Goal: Check status: Check status

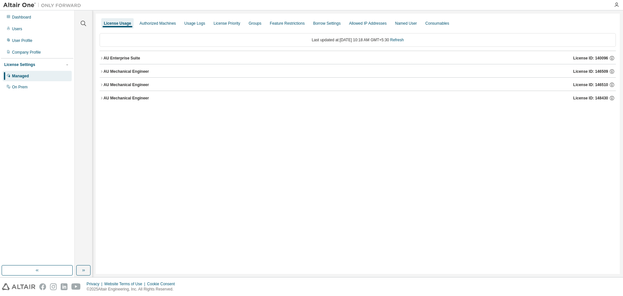
click at [109, 61] on button "AU Enterprise Suite License ID: 140096" at bounding box center [358, 58] width 517 height 14
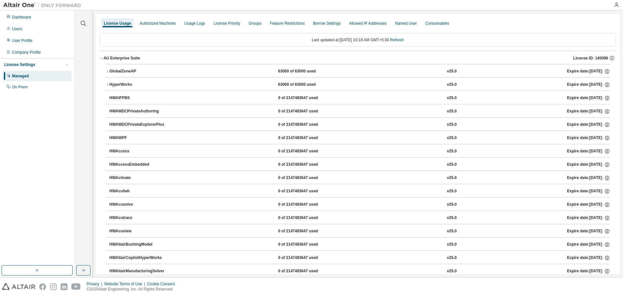
click at [109, 61] on button "AU Enterprise Suite License ID: 140096" at bounding box center [358, 58] width 517 height 14
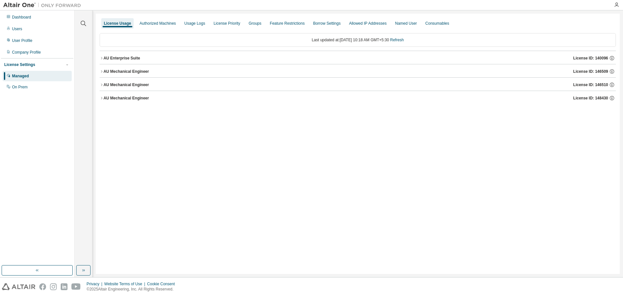
click at [109, 61] on button "AU Enterprise Suite License ID: 140096" at bounding box center [358, 58] width 517 height 14
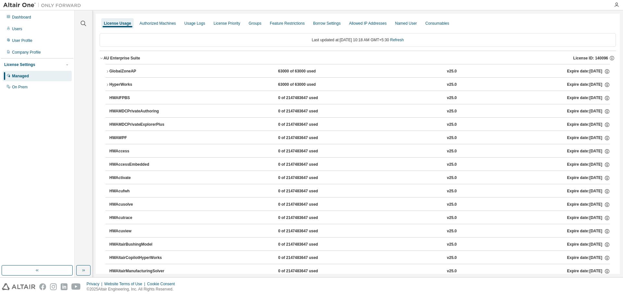
click at [106, 71] on icon "button" at bounding box center [108, 71] width 4 height 4
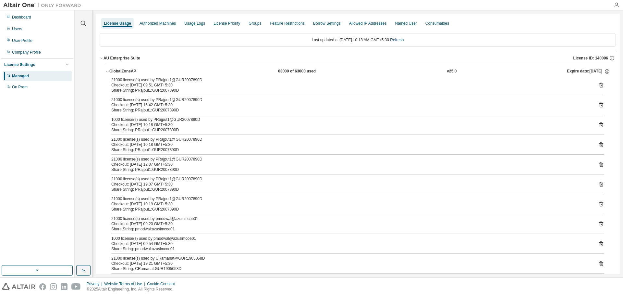
click at [103, 56] on icon "button" at bounding box center [102, 58] width 4 height 4
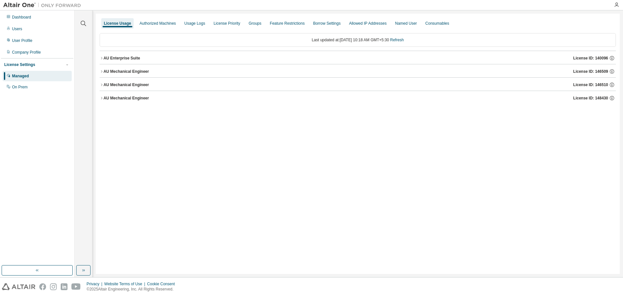
click at [104, 71] on div "AU Mechanical Engineer" at bounding box center [126, 71] width 45 height 5
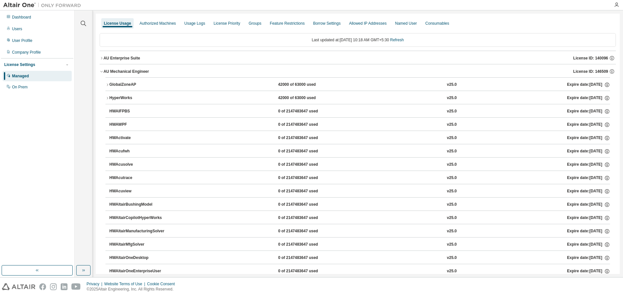
click at [106, 88] on button "GlobalZoneAP 42000 of 63000 used v25.0 Expire date: 2025-10-01" at bounding box center [358, 85] width 505 height 14
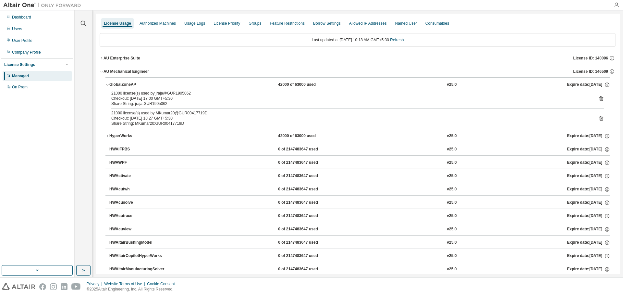
click at [106, 88] on button "GlobalZoneAP 42000 of 63000 used v25.0 Expire date: 2025-10-01" at bounding box center [358, 85] width 505 height 14
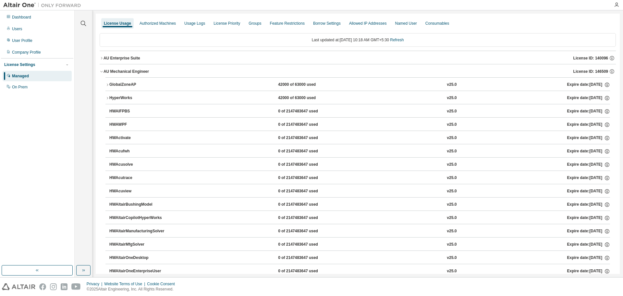
click at [102, 70] on icon "button" at bounding box center [102, 71] width 4 height 4
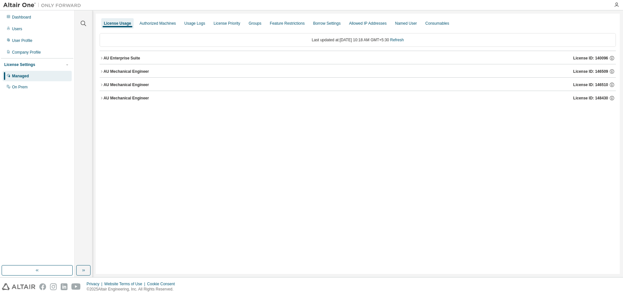
click at [101, 85] on icon "button" at bounding box center [102, 85] width 4 height 4
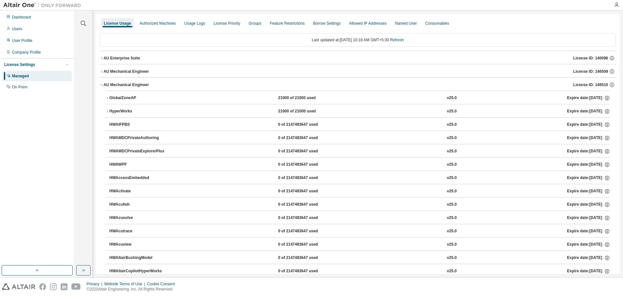
click at [101, 85] on icon "button" at bounding box center [101, 84] width 2 height 1
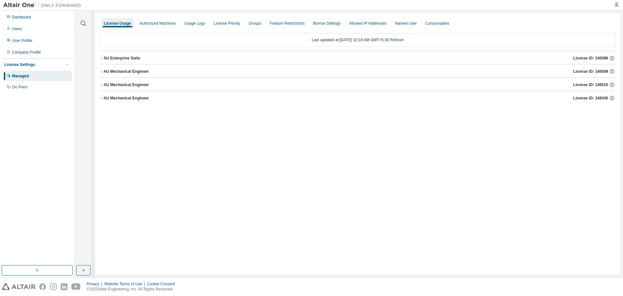
click at [101, 85] on icon "button" at bounding box center [102, 85] width 4 height 4
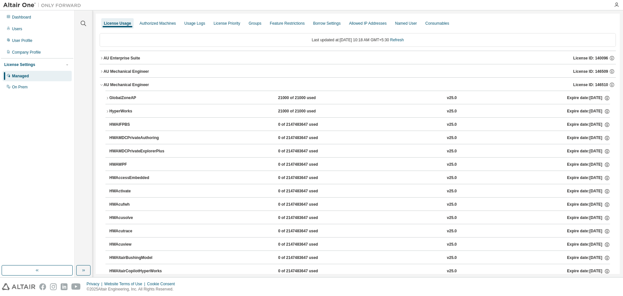
click at [107, 98] on icon "button" at bounding box center [108, 98] width 4 height 4
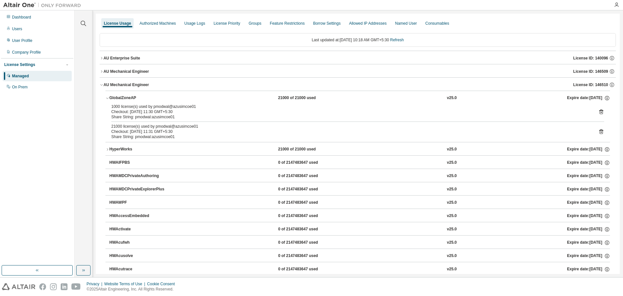
click at [107, 98] on icon "button" at bounding box center [107, 98] width 2 height 1
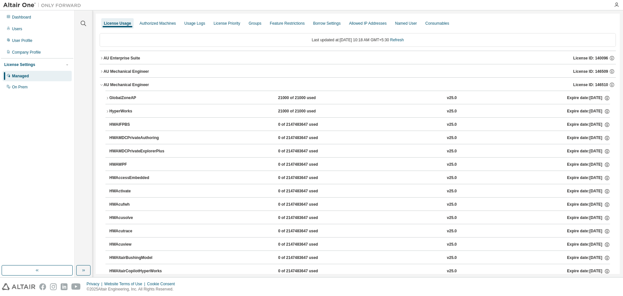
click at [102, 55] on button "AU Enterprise Suite License ID: 140096" at bounding box center [358, 58] width 517 height 14
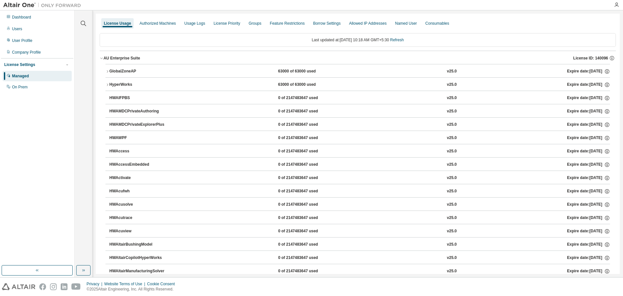
click at [107, 69] on icon "button" at bounding box center [108, 71] width 4 height 4
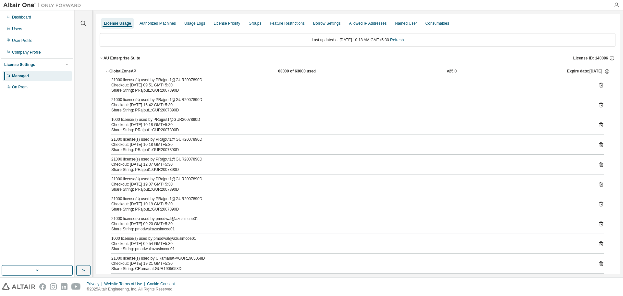
click at [107, 69] on icon "button" at bounding box center [108, 71] width 4 height 4
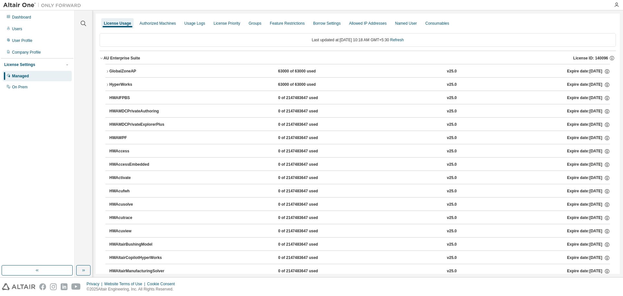
click at [103, 58] on icon "button" at bounding box center [101, 58] width 2 height 1
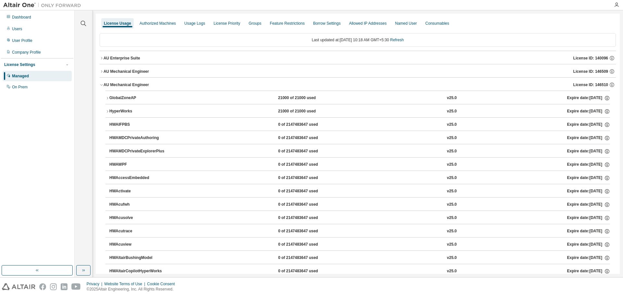
click at [102, 85] on icon "button" at bounding box center [102, 85] width 4 height 4
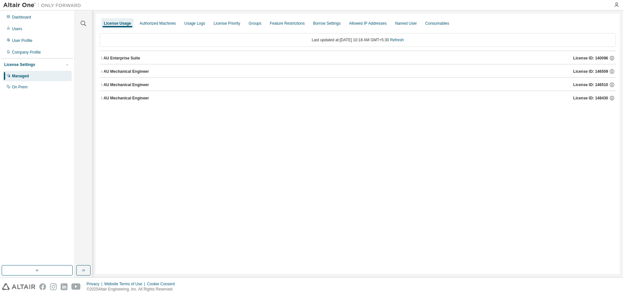
click at [105, 97] on div "AU Mechanical Engineer" at bounding box center [126, 97] width 45 height 5
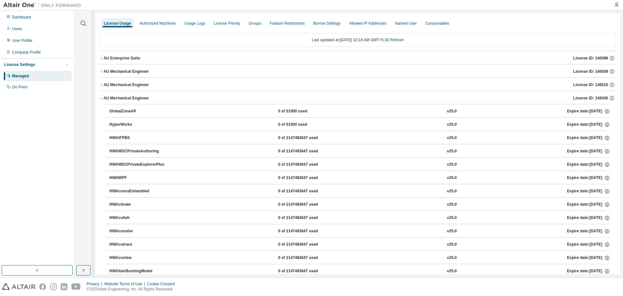
click at [105, 97] on div "AU Mechanical Engineer" at bounding box center [126, 97] width 45 height 5
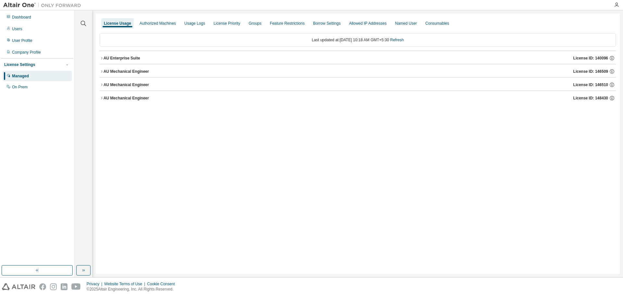
click at [101, 70] on icon "button" at bounding box center [102, 71] width 4 height 4
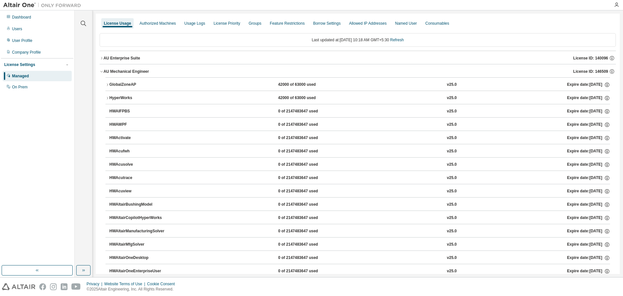
click at [101, 70] on icon "button" at bounding box center [102, 71] width 4 height 4
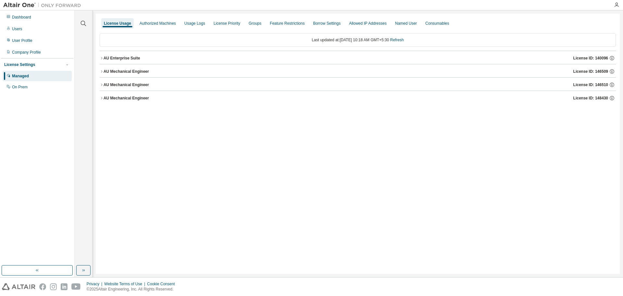
click at [102, 83] on icon "button" at bounding box center [102, 85] width 4 height 4
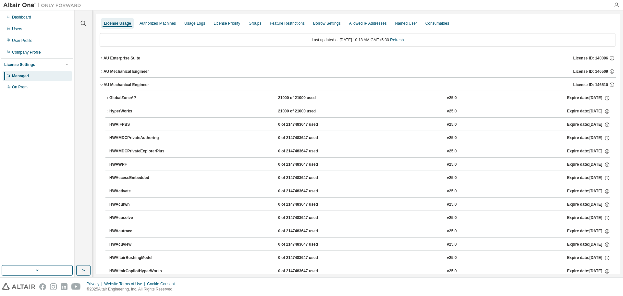
click at [106, 97] on icon "button" at bounding box center [108, 98] width 4 height 4
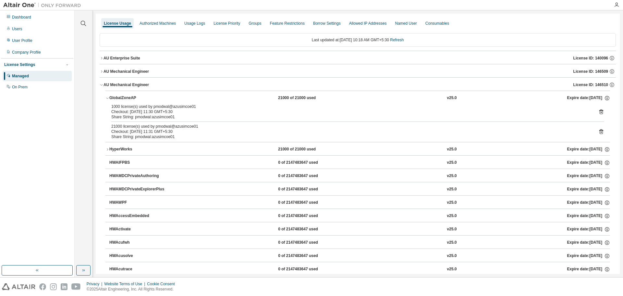
click at [109, 59] on div "AU Enterprise Suite" at bounding box center [122, 58] width 37 height 5
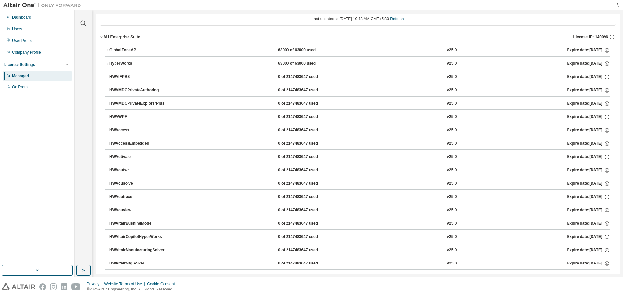
scroll to position [32, 0]
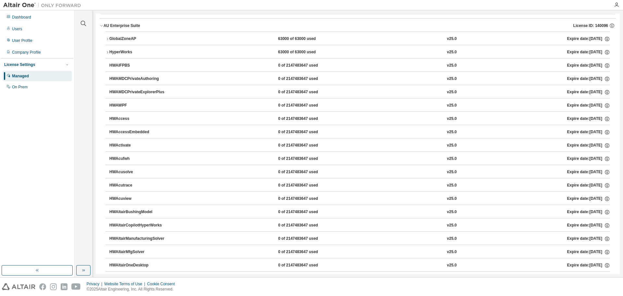
click at [112, 36] on div "GlobalZoneAP" at bounding box center [138, 39] width 58 height 6
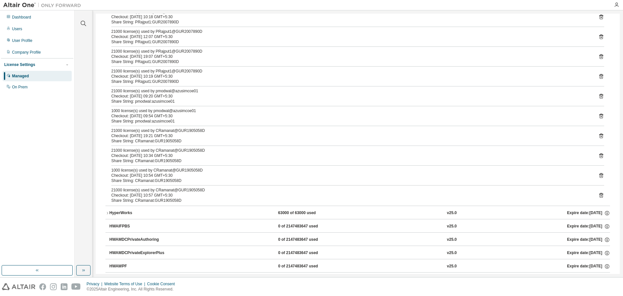
scroll to position [130, 0]
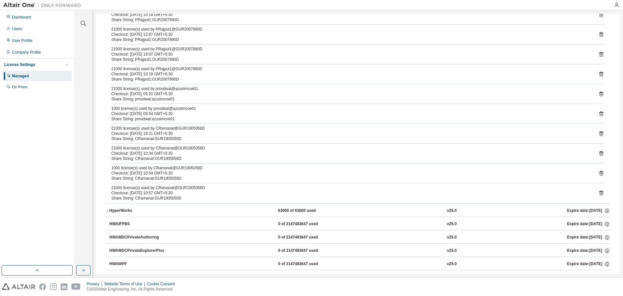
click at [600, 93] on icon at bounding box center [602, 94] width 4 height 5
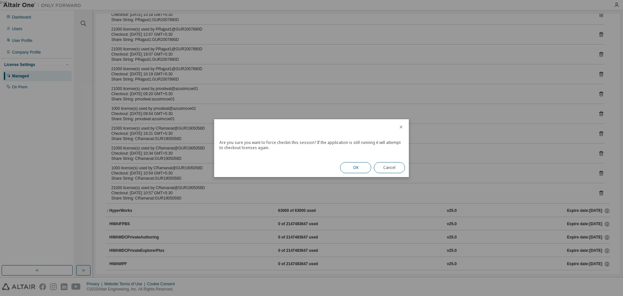
click at [357, 164] on button "OK" at bounding box center [355, 167] width 31 height 11
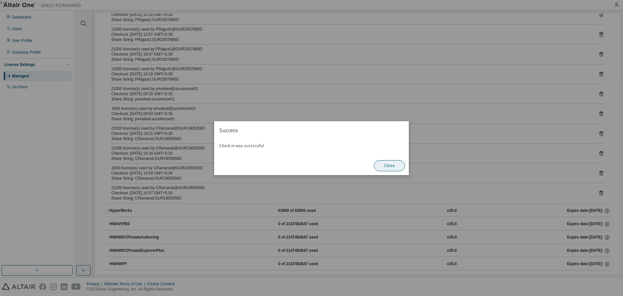
click at [389, 164] on button "Close" at bounding box center [389, 165] width 31 height 11
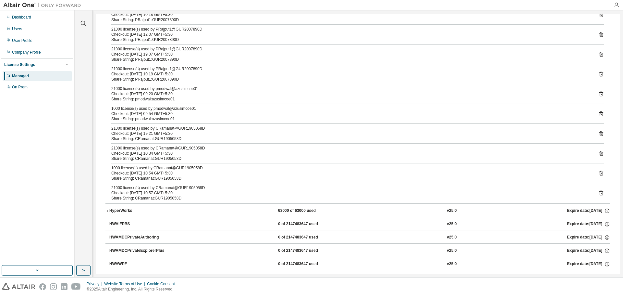
click at [601, 114] on icon at bounding box center [602, 114] width 2 height 2
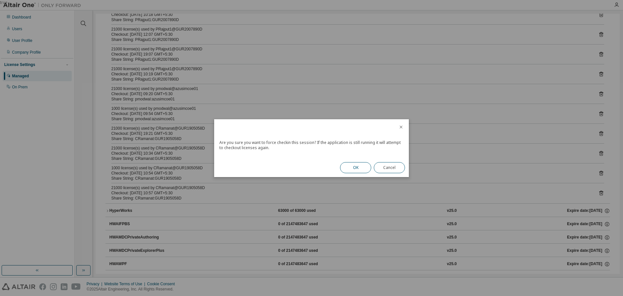
click at [350, 170] on button "OK" at bounding box center [355, 167] width 31 height 11
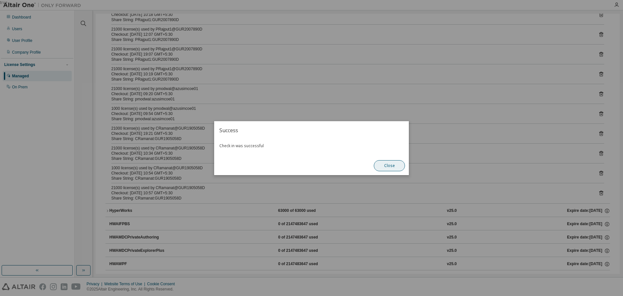
click at [394, 169] on button "Close" at bounding box center [389, 165] width 31 height 11
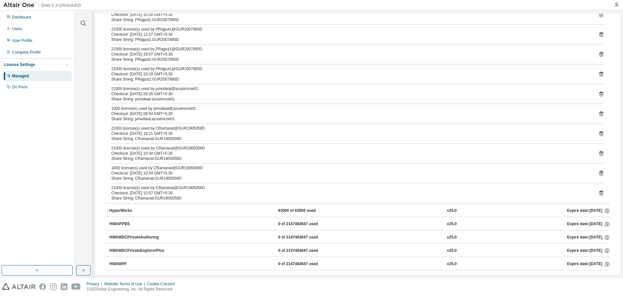
scroll to position [0, 0]
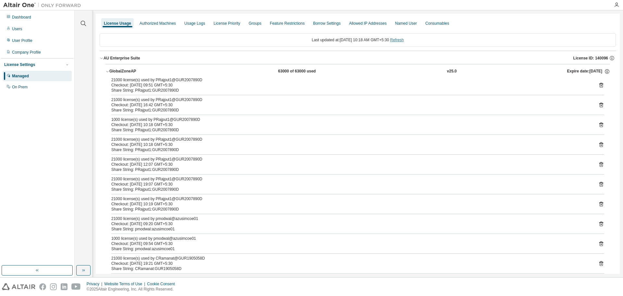
click at [404, 39] on link "Refresh" at bounding box center [397, 40] width 14 height 5
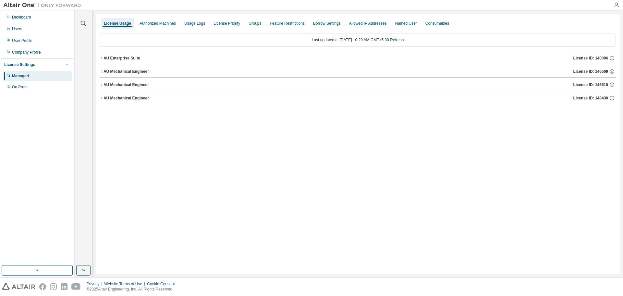
click at [103, 58] on icon "button" at bounding box center [102, 58] width 4 height 4
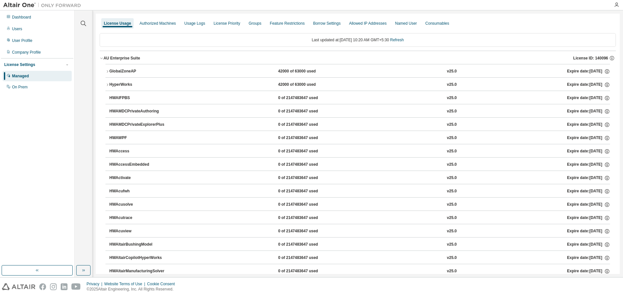
click at [107, 70] on icon "button" at bounding box center [108, 71] width 4 height 4
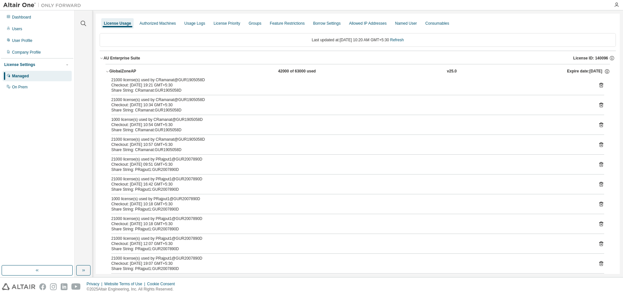
click at [107, 70] on icon "button" at bounding box center [108, 71] width 4 height 4
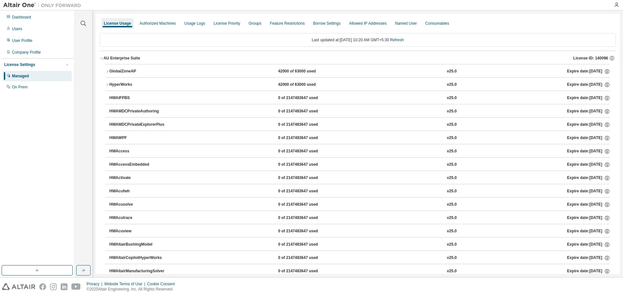
click at [101, 56] on icon "button" at bounding box center [102, 58] width 4 height 4
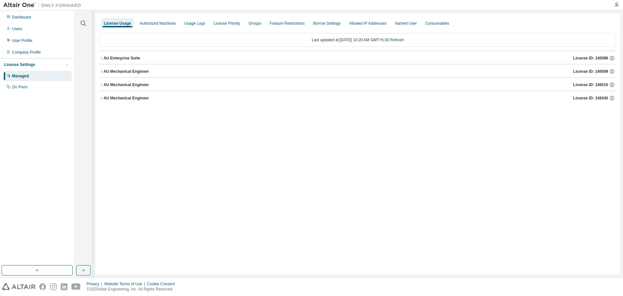
click at [104, 72] on div "AU Mechanical Engineer" at bounding box center [126, 71] width 45 height 5
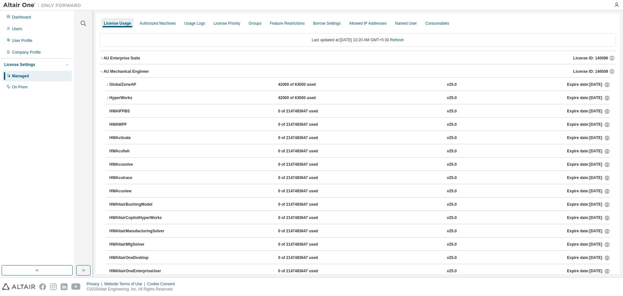
click at [107, 83] on icon "button" at bounding box center [108, 85] width 4 height 4
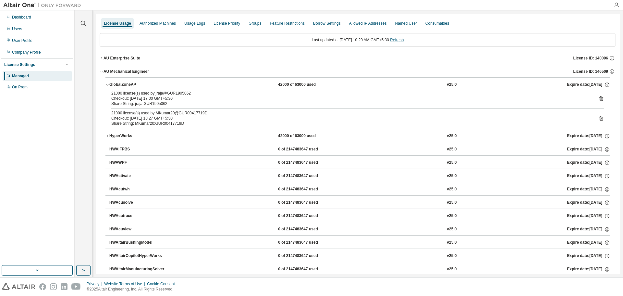
click at [401, 41] on link "Refresh" at bounding box center [397, 40] width 14 height 5
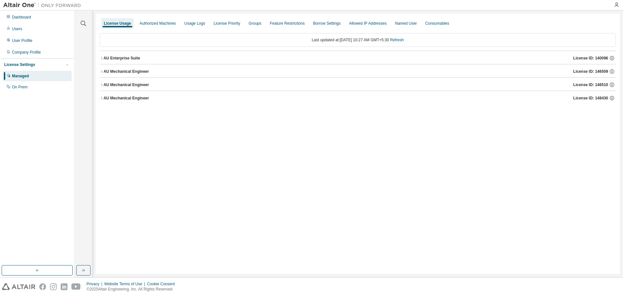
click at [111, 74] on div "AU Mechanical Engineer" at bounding box center [126, 71] width 45 height 5
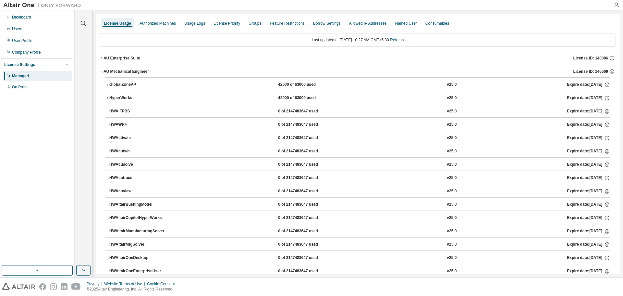
click at [109, 85] on icon "button" at bounding box center [108, 85] width 4 height 4
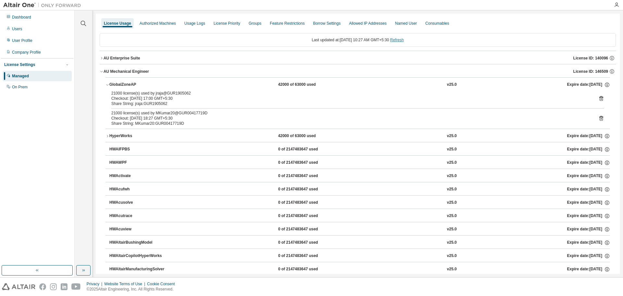
click at [401, 39] on link "Refresh" at bounding box center [397, 40] width 14 height 5
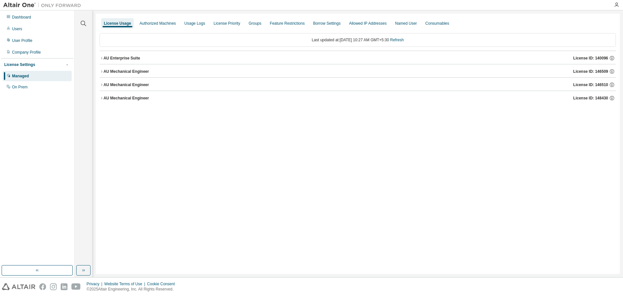
click at [113, 69] on div "AU Mechanical Engineer License ID: 146509" at bounding box center [360, 72] width 513 height 6
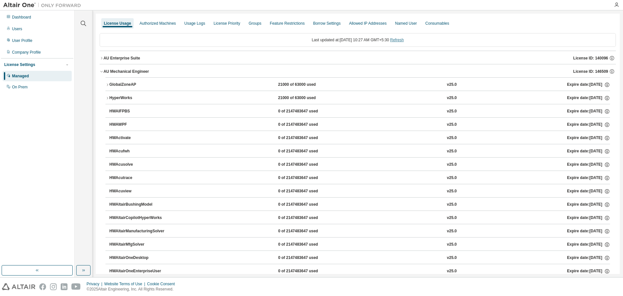
click at [403, 40] on link "Refresh" at bounding box center [397, 40] width 14 height 5
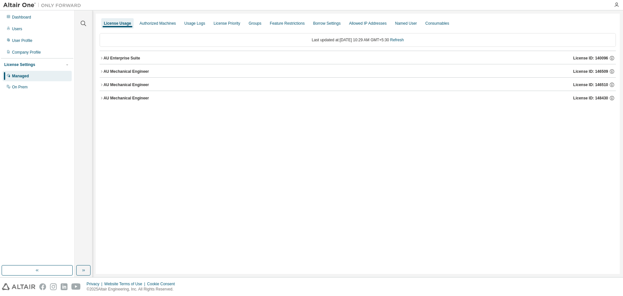
click at [123, 72] on div "AU Mechanical Engineer" at bounding box center [126, 71] width 45 height 5
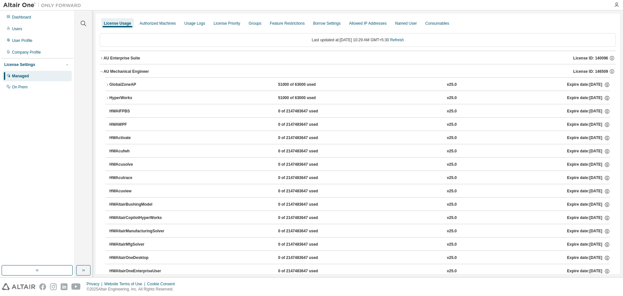
click at [117, 85] on div "GlobalZoneAP" at bounding box center [138, 85] width 58 height 6
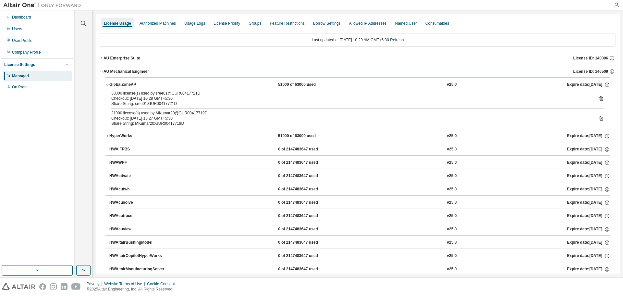
click at [117, 85] on div "GlobalZoneAP" at bounding box center [138, 85] width 58 height 6
